Goal: Navigation & Orientation: Find specific page/section

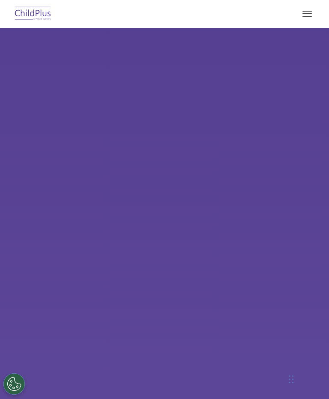
select select "MEDIUM"
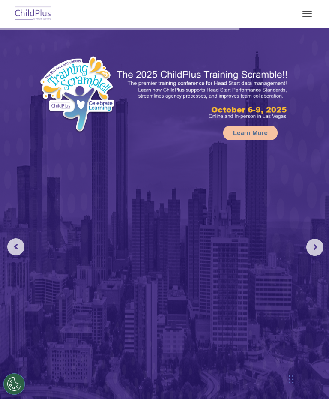
click at [309, 7] on button "button" at bounding box center [308, 14] width 18 height 14
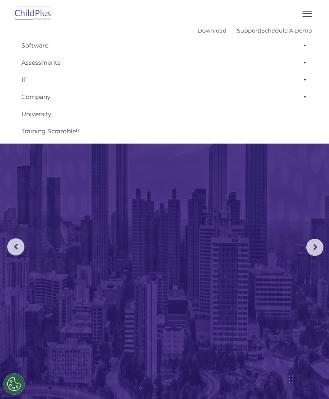
click at [308, 13] on button "button" at bounding box center [308, 14] width 18 height 14
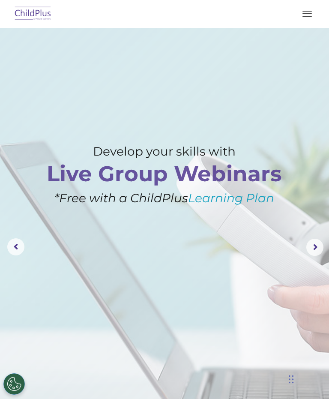
click at [307, 13] on button "button" at bounding box center [308, 14] width 18 height 14
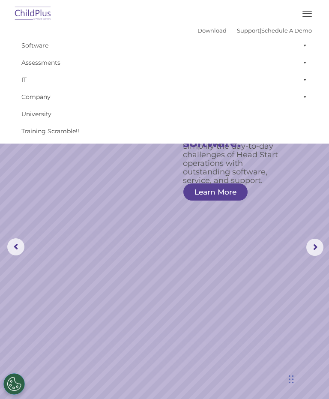
click at [305, 48] on span at bounding box center [303, 45] width 9 height 17
click at [309, 12] on button "button" at bounding box center [308, 14] width 18 height 14
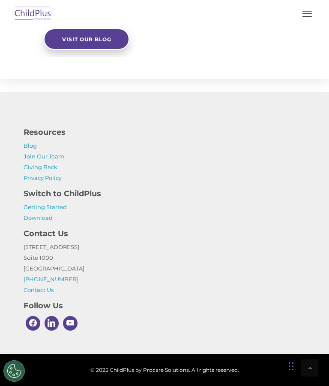
scroll to position [1214, 0]
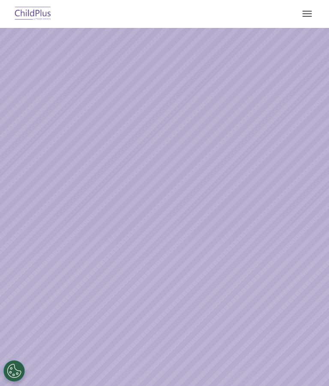
select select "MEDIUM"
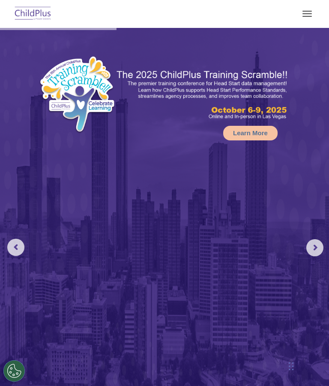
click at [308, 9] on button "button" at bounding box center [308, 14] width 18 height 14
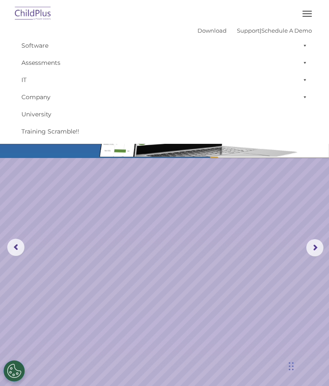
click at [304, 100] on span at bounding box center [303, 96] width 9 height 17
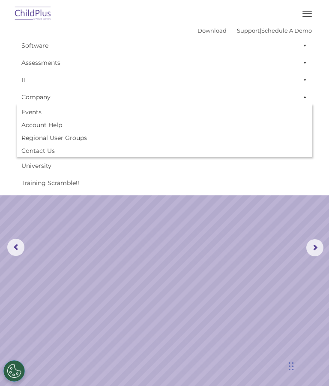
click at [307, 78] on span at bounding box center [303, 79] width 9 height 17
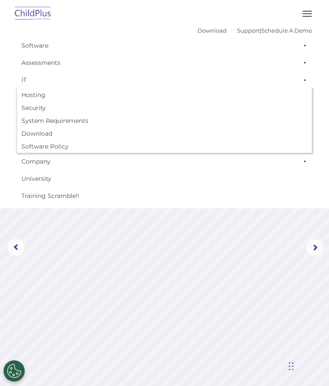
click at [308, 61] on span at bounding box center [303, 62] width 9 height 17
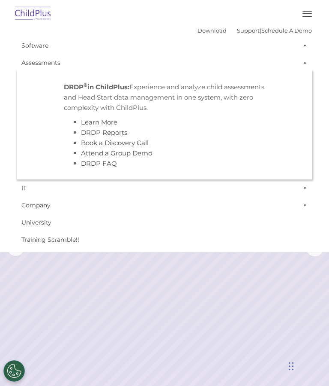
click at [304, 46] on span at bounding box center [303, 45] width 9 height 17
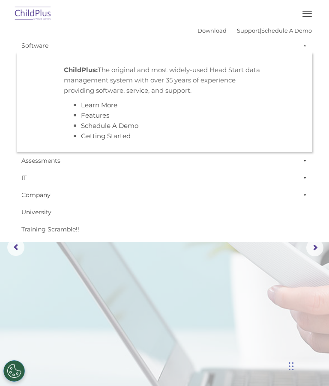
click at [307, 45] on span at bounding box center [303, 45] width 9 height 17
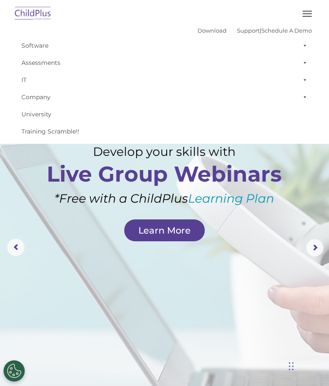
click at [200, 33] on link "Download" at bounding box center [212, 30] width 29 height 7
